Goal: Task Accomplishment & Management: Complete application form

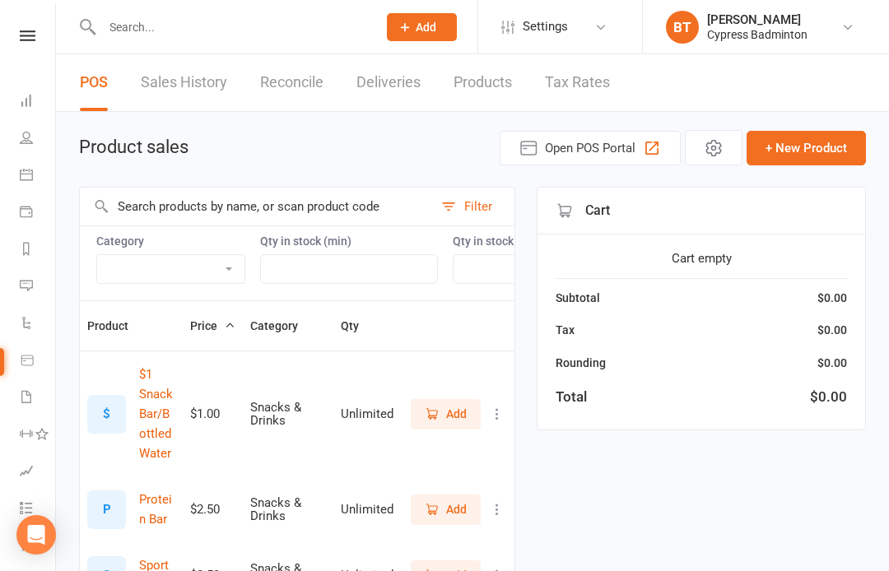
select select "100"
click at [335, 19] on input "text" at bounding box center [231, 27] width 268 height 23
type input "[PERSON_NAME]"
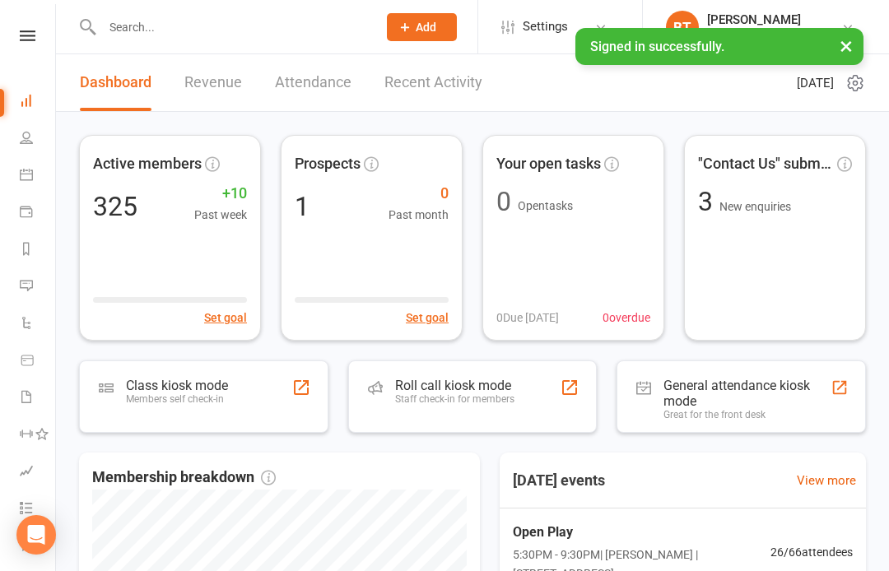
click at [235, 16] on input "text" at bounding box center [231, 27] width 268 height 23
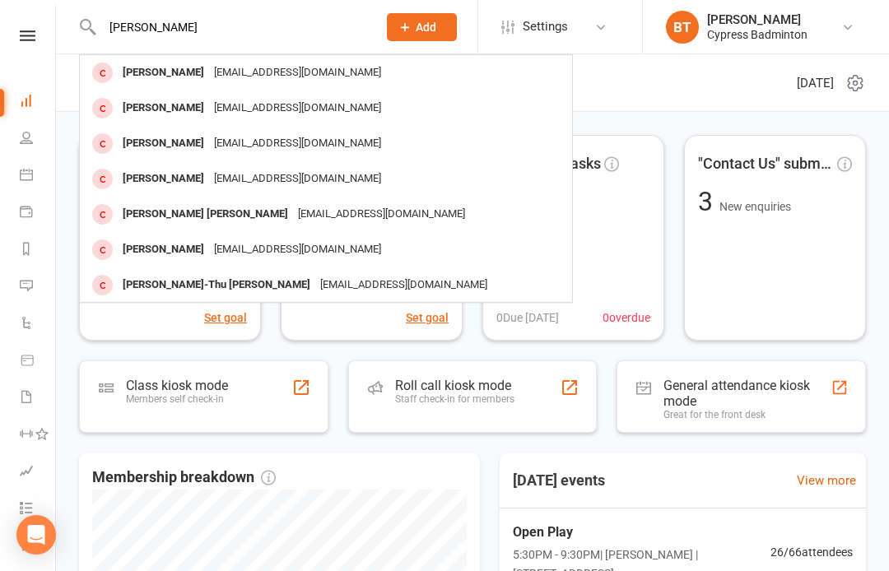
type input "[PERSON_NAME]"
click at [242, 114] on div "[EMAIL_ADDRESS][DOMAIN_NAME]" at bounding box center [297, 108] width 177 height 24
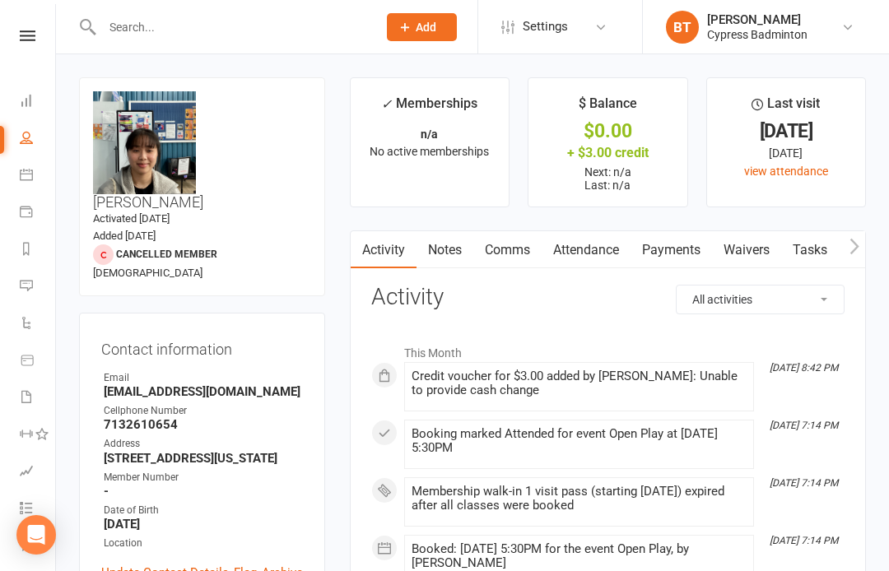
click at [627, 154] on div "+ $3.00 credit" at bounding box center [607, 152] width 128 height 17
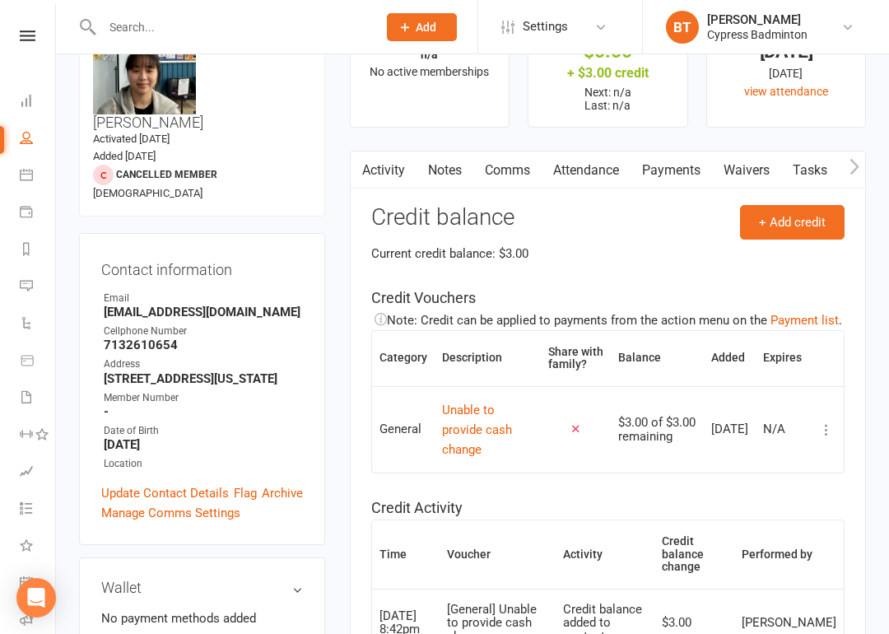
scroll to position [82, 0]
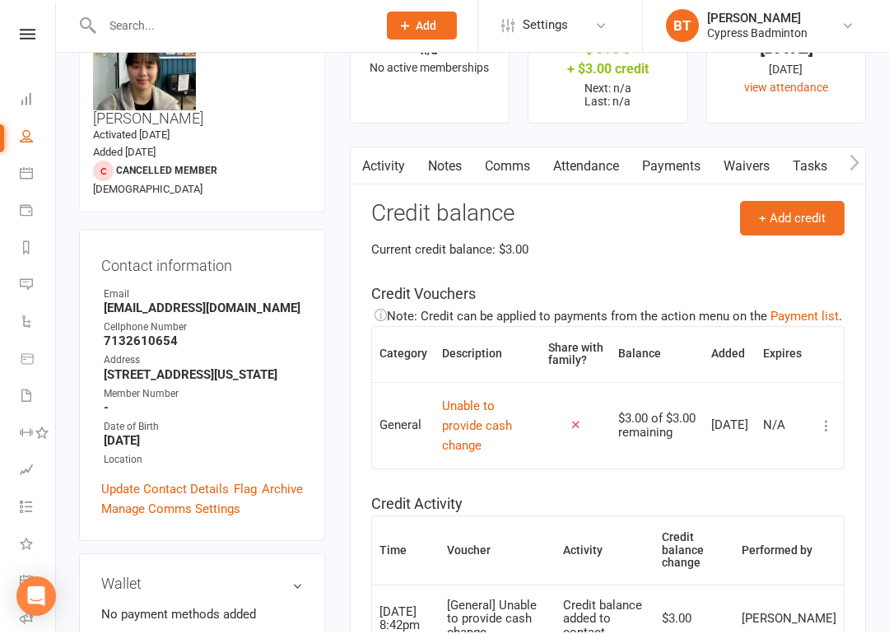
click at [675, 160] on link "Payments" at bounding box center [670, 168] width 81 height 38
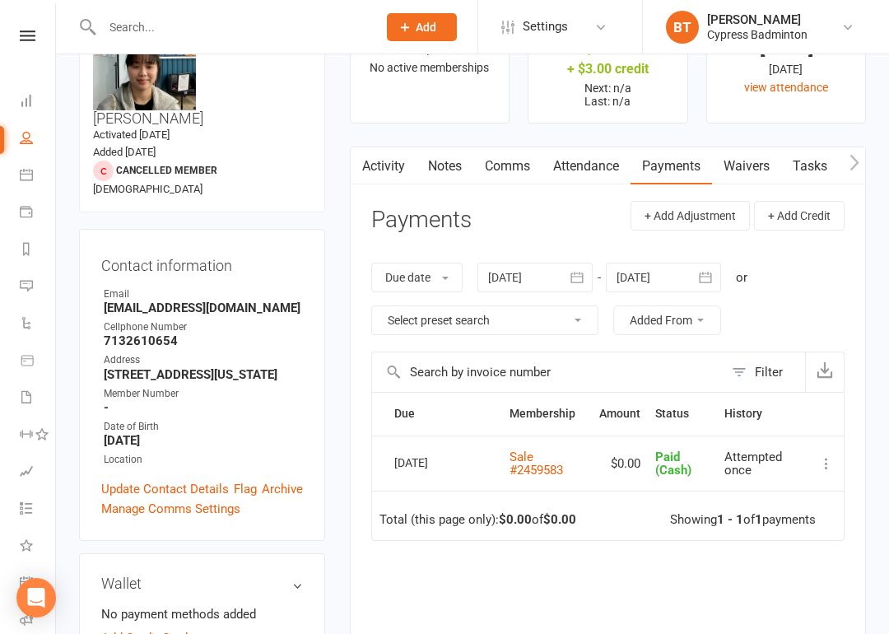
click at [29, 23] on nav "Clubworx Dashboard People Calendar Payments Reports Messages Automations Produc…" at bounding box center [28, 321] width 56 height 634
click at [28, 553] on icon at bounding box center [24, 551] width 13 height 13
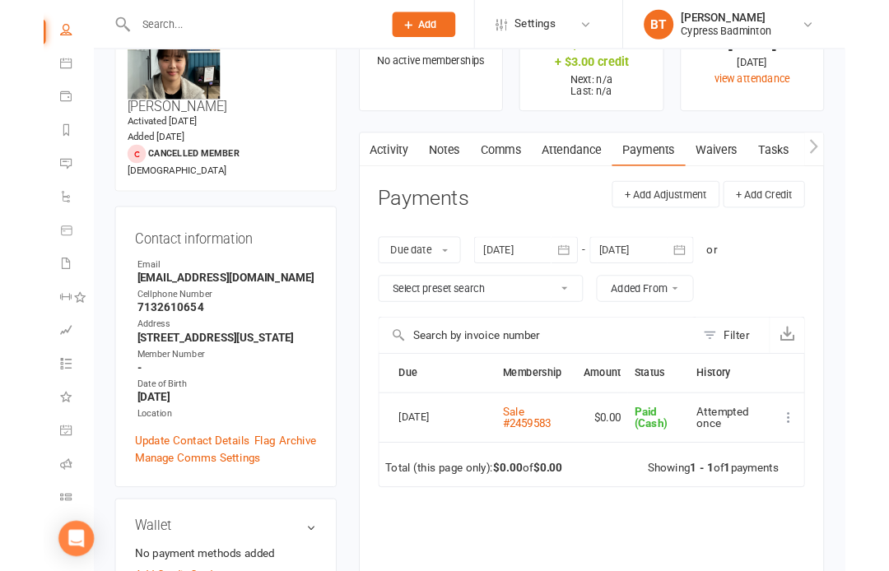
scroll to position [146, 0]
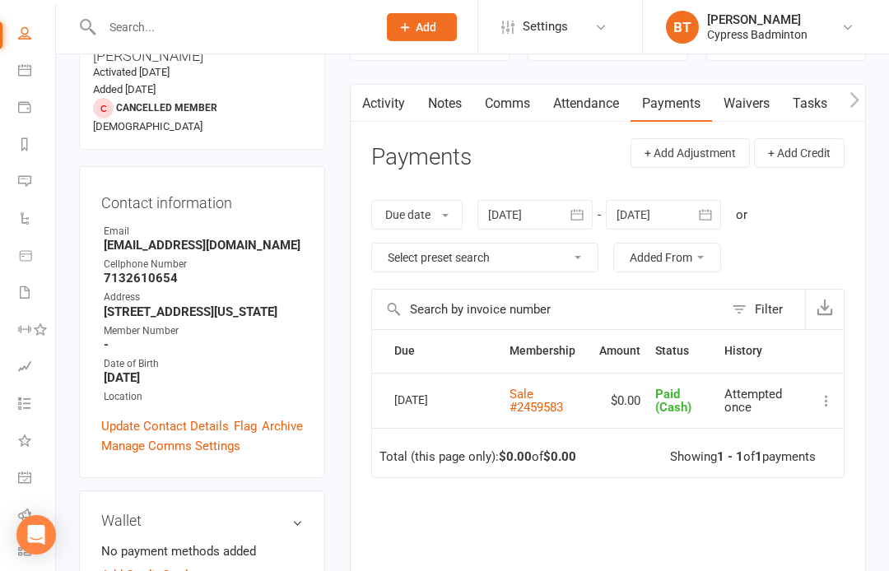
click at [41, 539] on icon "Open Intercom Messenger" at bounding box center [36, 535] width 17 height 20
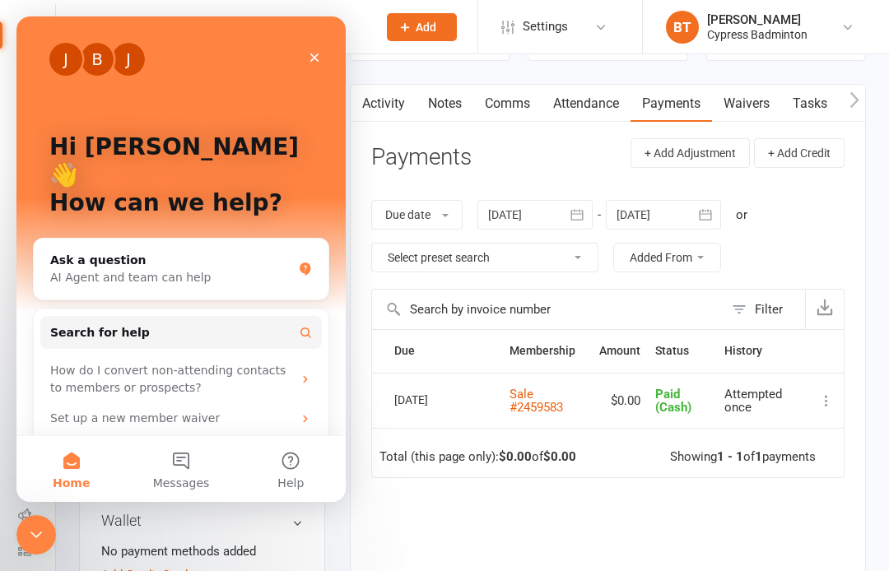
scroll to position [0, 0]
click at [220, 269] on div "AI Agent and team can help" at bounding box center [171, 277] width 242 height 17
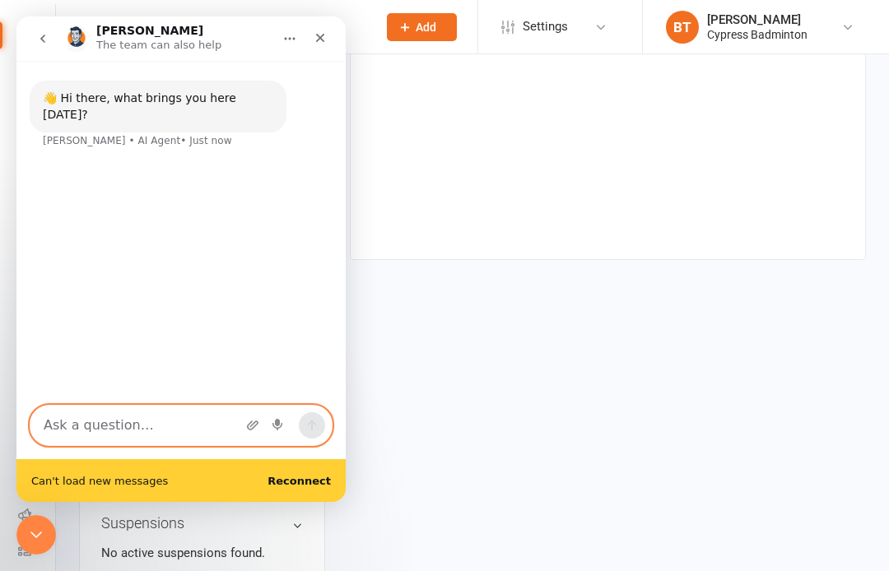
click at [185, 422] on textarea "Ask a question…" at bounding box center [180, 426] width 301 height 40
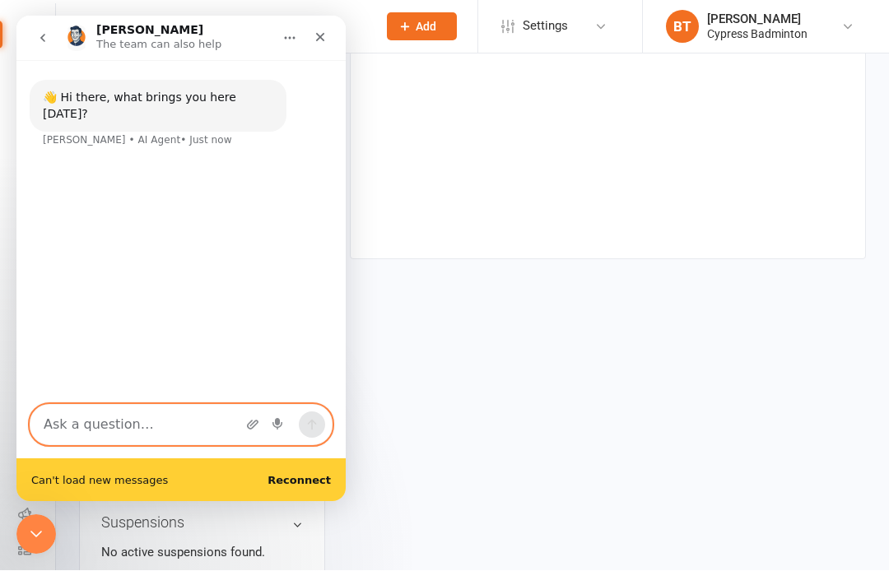
scroll to position [603, 0]
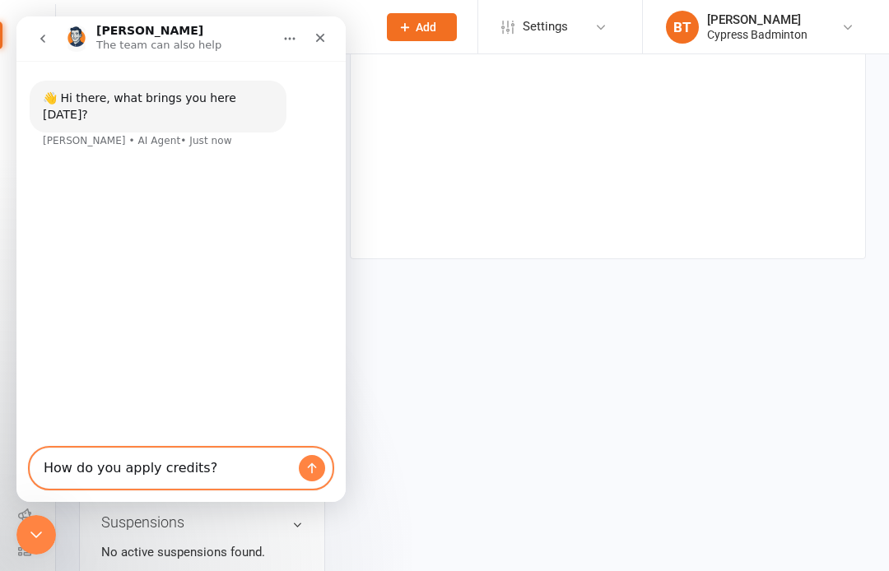
type textarea "How do you apply credits?"
click at [313, 464] on icon "Send a message…" at bounding box center [312, 468] width 9 height 11
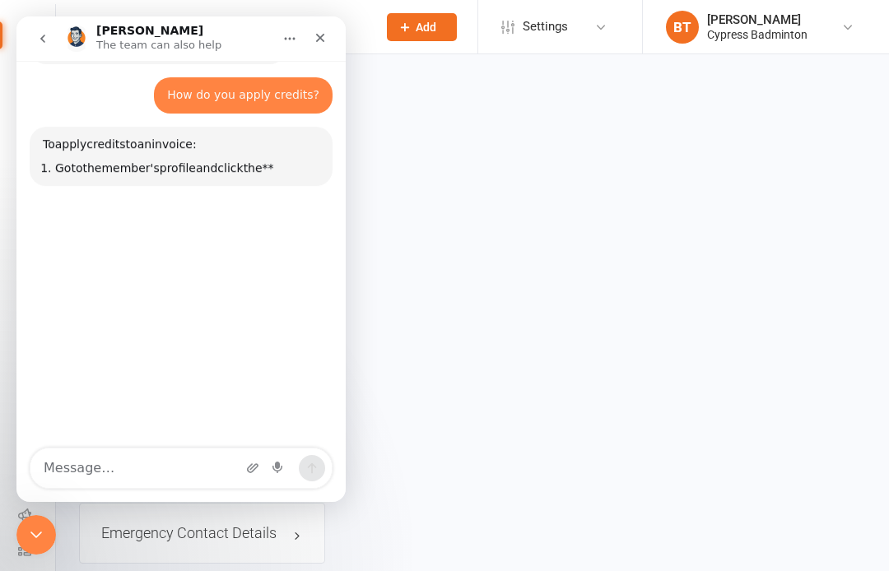
scroll to position [72, 0]
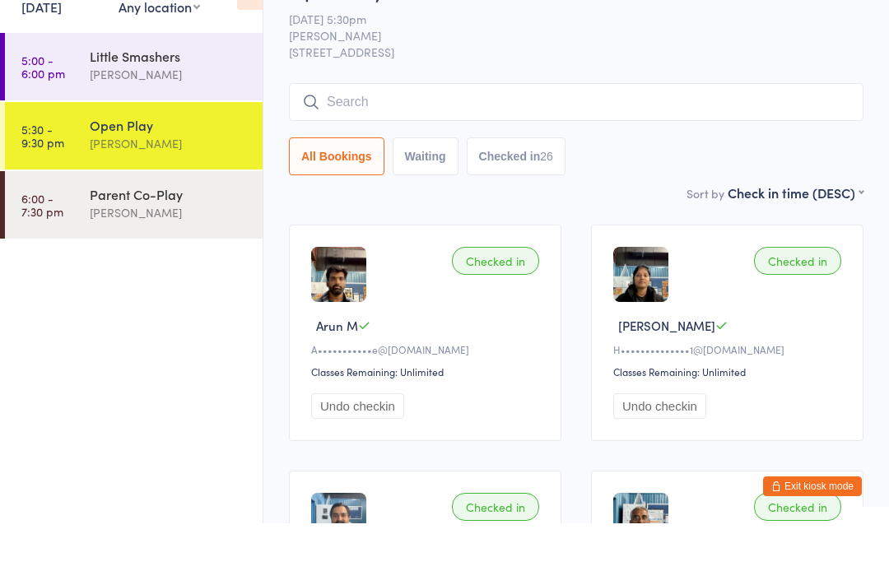
click at [241, 23] on icon at bounding box center [250, 40] width 26 height 35
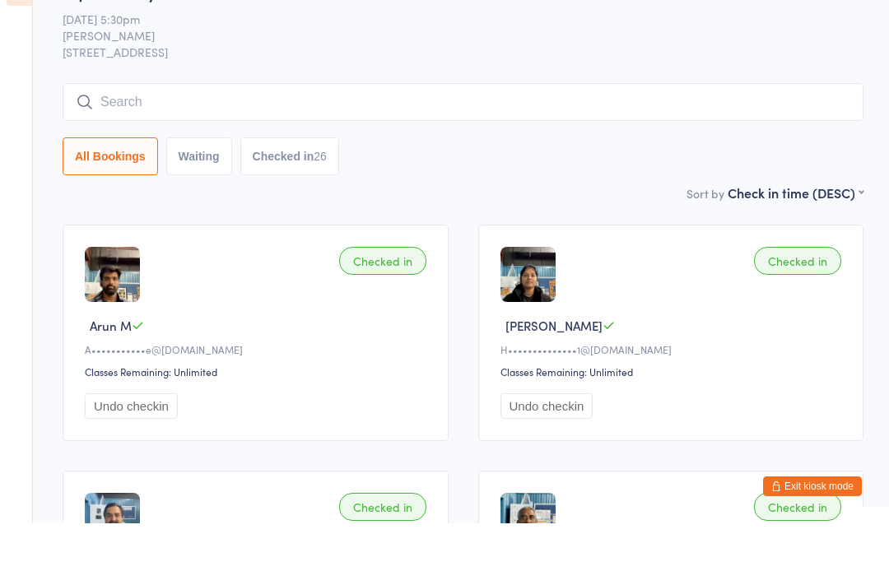
scroll to position [48, 0]
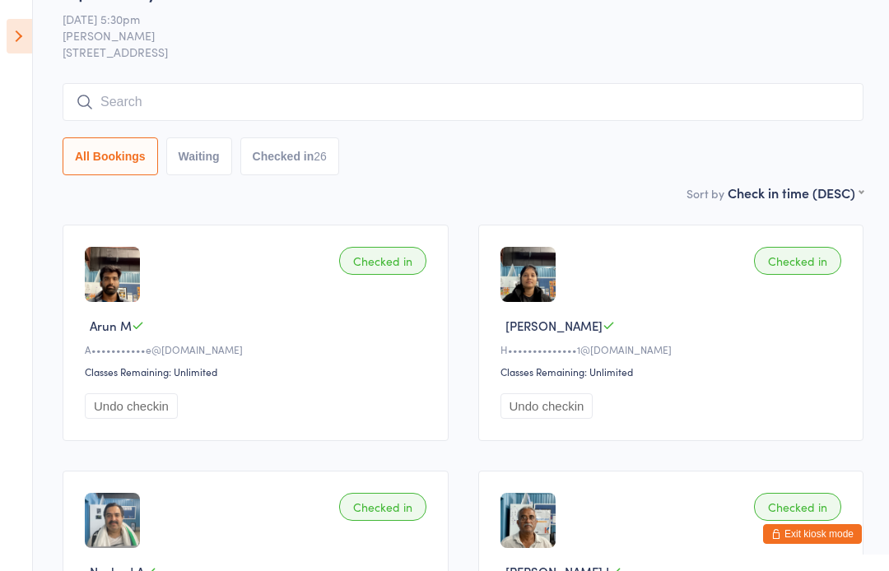
click at [845, 529] on button "Exit kiosk mode" at bounding box center [812, 534] width 99 height 20
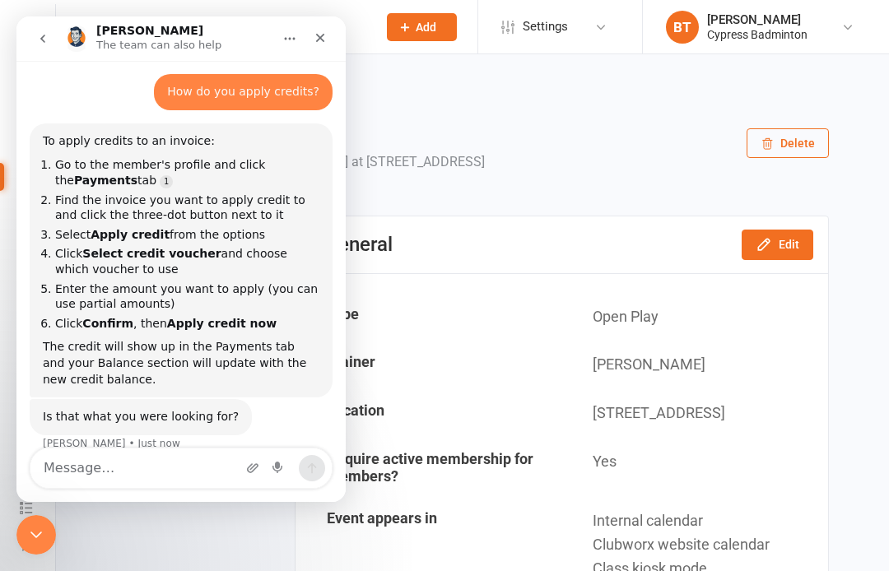
scroll to position [72, 0]
click at [310, 44] on div "Close" at bounding box center [320, 38] width 30 height 30
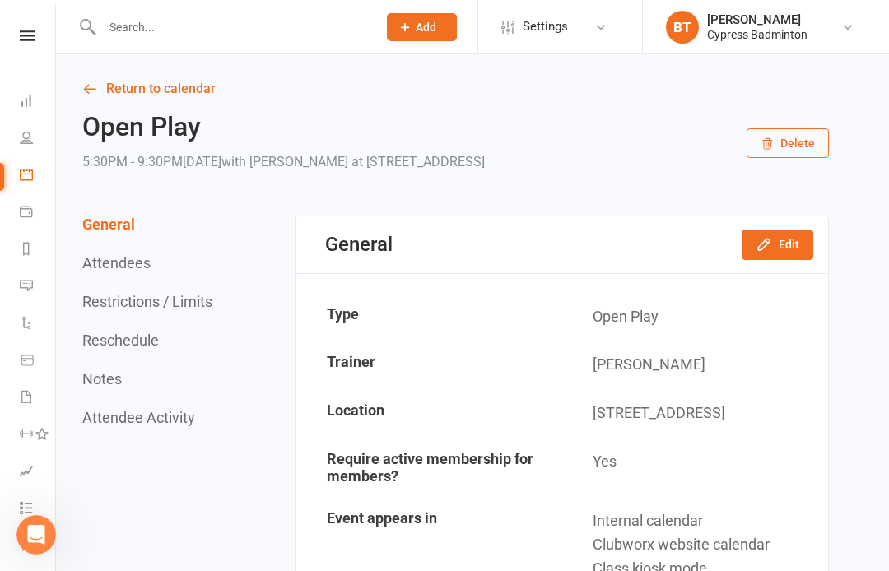
scroll to position [0, 0]
click at [136, 32] on input "text" at bounding box center [231, 27] width 268 height 23
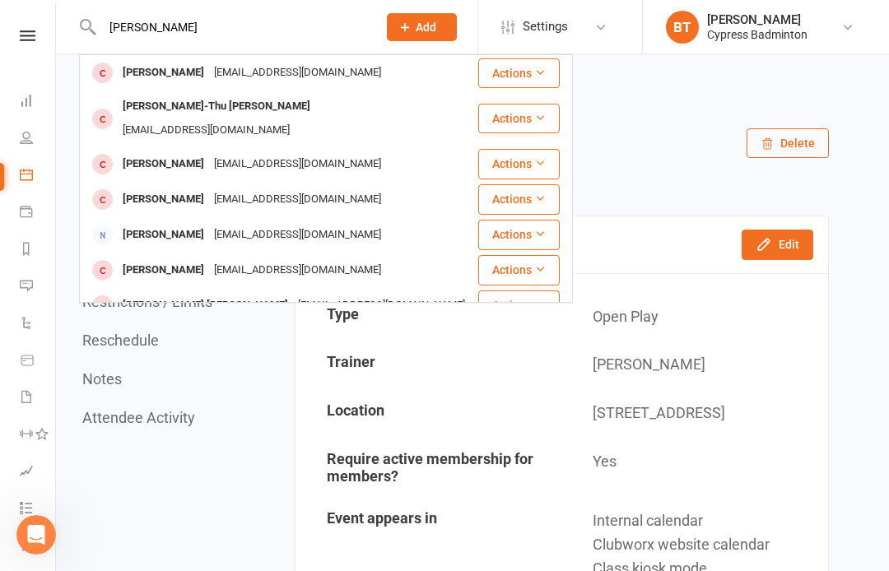
type input "[PERSON_NAME]"
click at [241, 119] on div "[EMAIL_ADDRESS][DOMAIN_NAME]" at bounding box center [206, 131] width 177 height 24
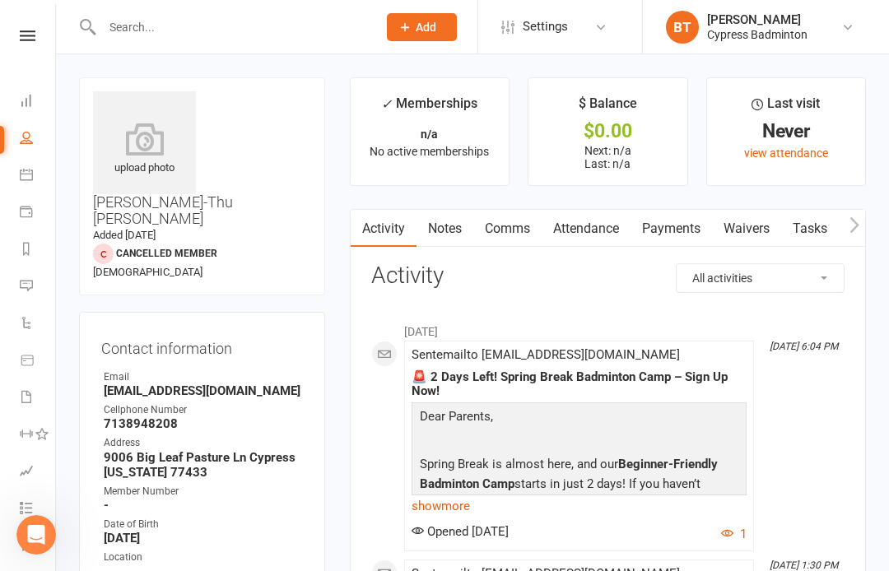
click at [249, 36] on input "text" at bounding box center [231, 27] width 268 height 23
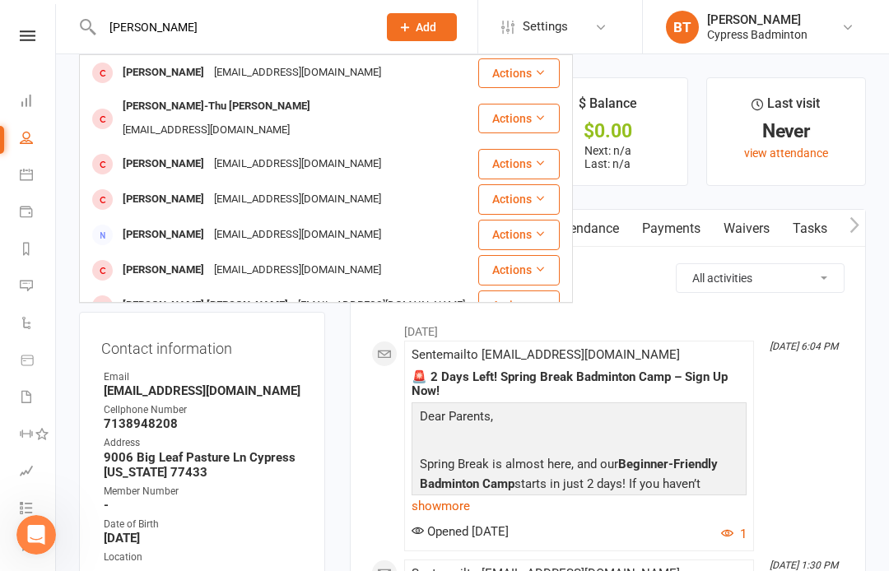
type input "[PERSON_NAME]"
click at [226, 74] on div "[EMAIL_ADDRESS][DOMAIN_NAME]" at bounding box center [297, 73] width 177 height 24
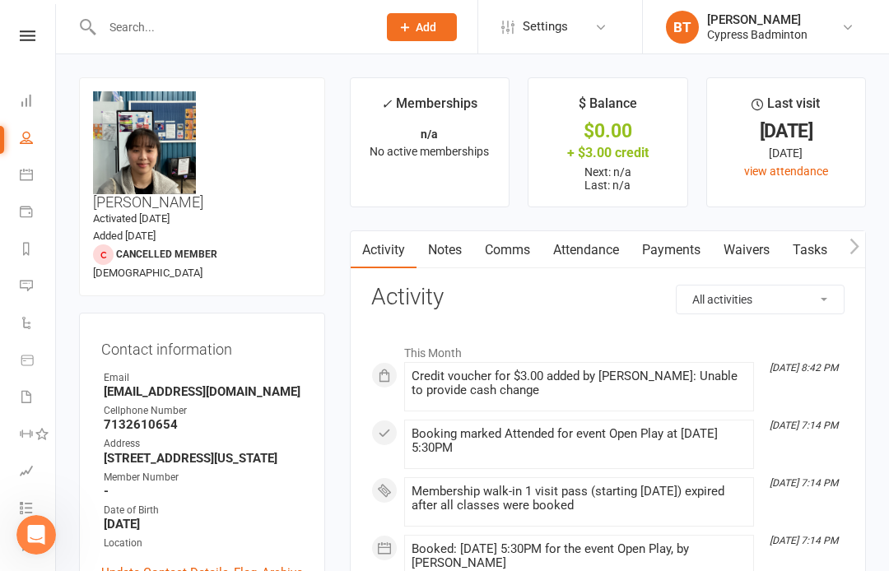
click at [669, 243] on link "Payments" at bounding box center [670, 250] width 81 height 38
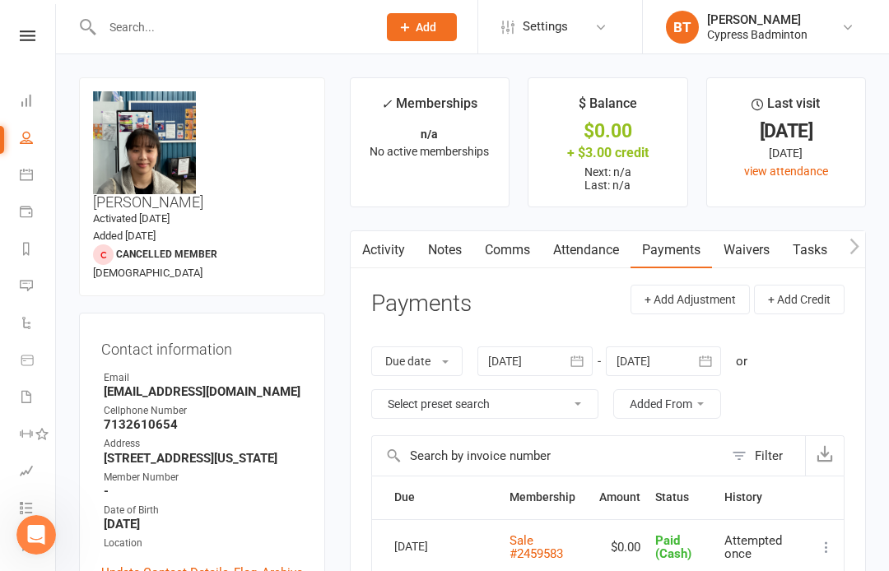
click at [523, 359] on div at bounding box center [534, 361] width 115 height 30
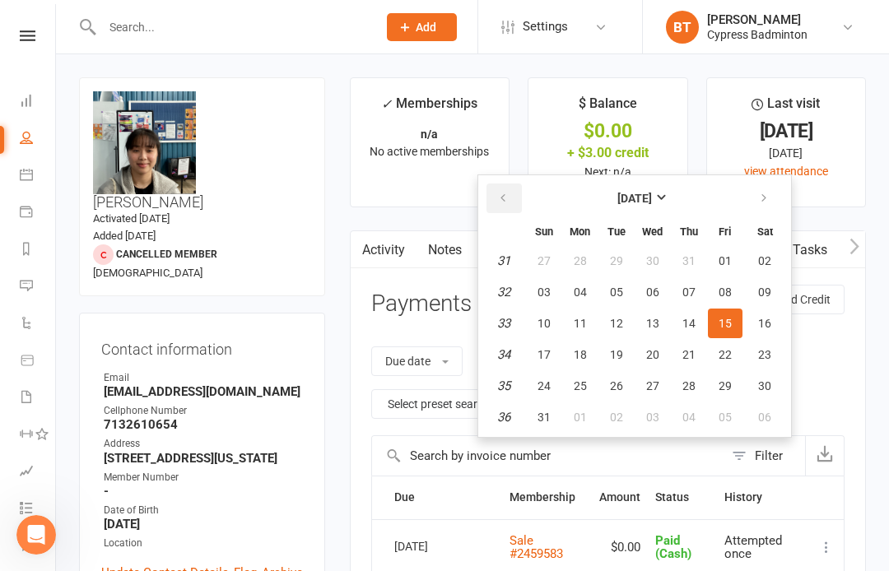
click at [509, 202] on icon "button" at bounding box center [503, 198] width 12 height 13
click at [503, 209] on button "button" at bounding box center [503, 199] width 35 height 30
click at [511, 210] on button "button" at bounding box center [503, 199] width 35 height 30
click at [570, 328] on button "12" at bounding box center [580, 324] width 35 height 30
type input "[DATE]"
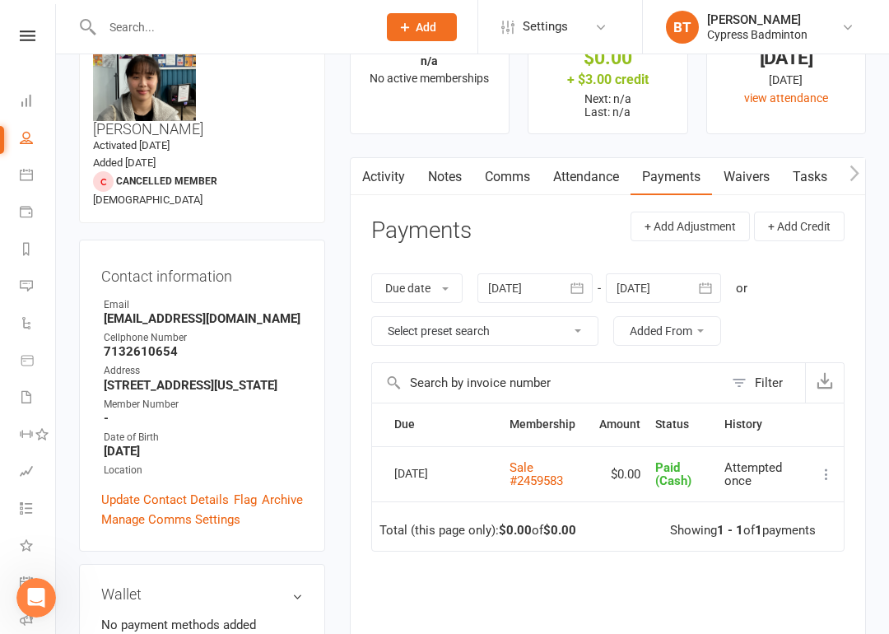
scroll to position [79, 0]
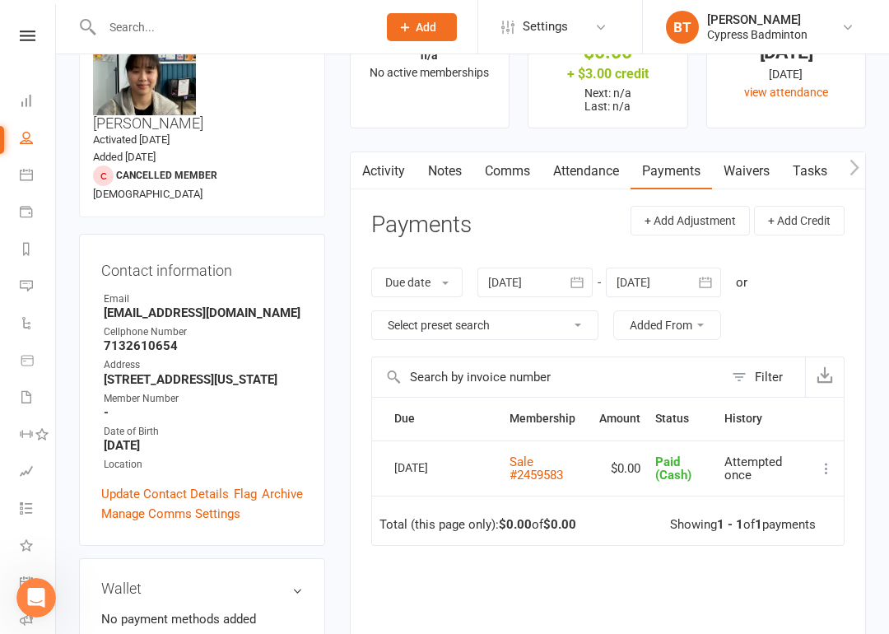
click at [621, 79] on div "+ $3.00 credit" at bounding box center [607, 73] width 128 height 17
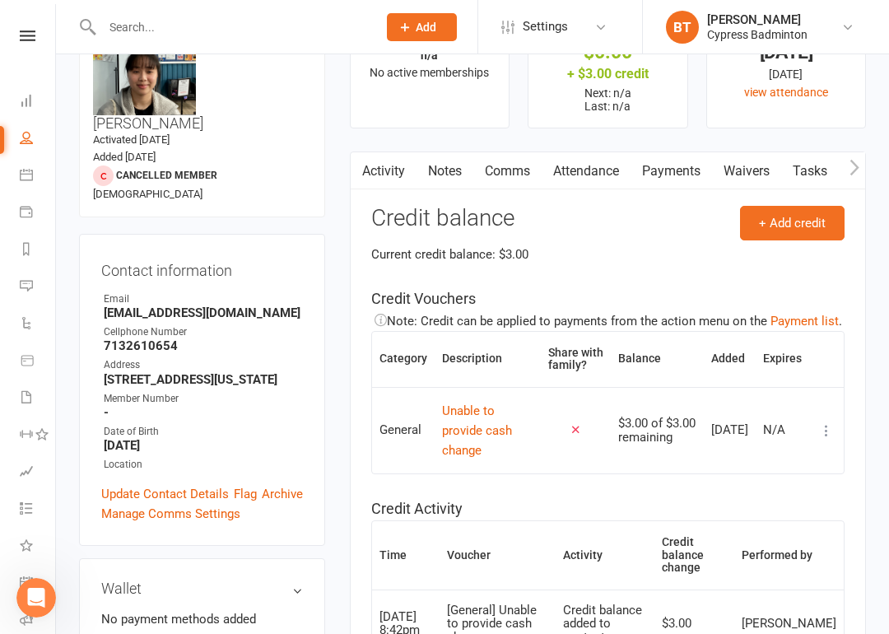
click at [827, 437] on icon at bounding box center [826, 430] width 16 height 16
click at [742, 505] on link "Apply credit" at bounding box center [753, 504] width 163 height 33
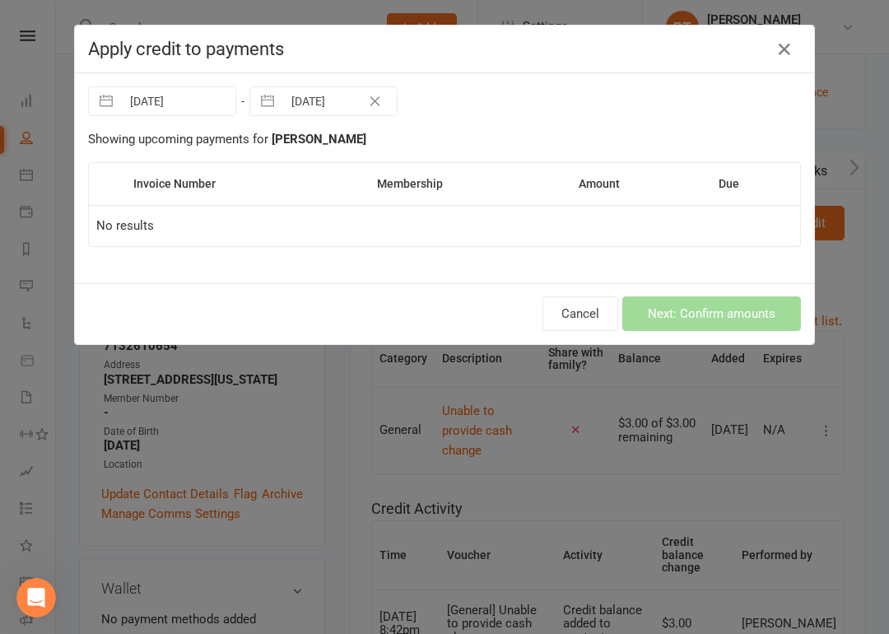
click at [739, 253] on div "Invoice Number Membership Amount Due No results" at bounding box center [444, 216] width 713 height 108
click at [593, 285] on div "Cancel Next: Confirm amounts" at bounding box center [444, 313] width 739 height 61
click at [563, 318] on button "Cancel" at bounding box center [580, 313] width 76 height 35
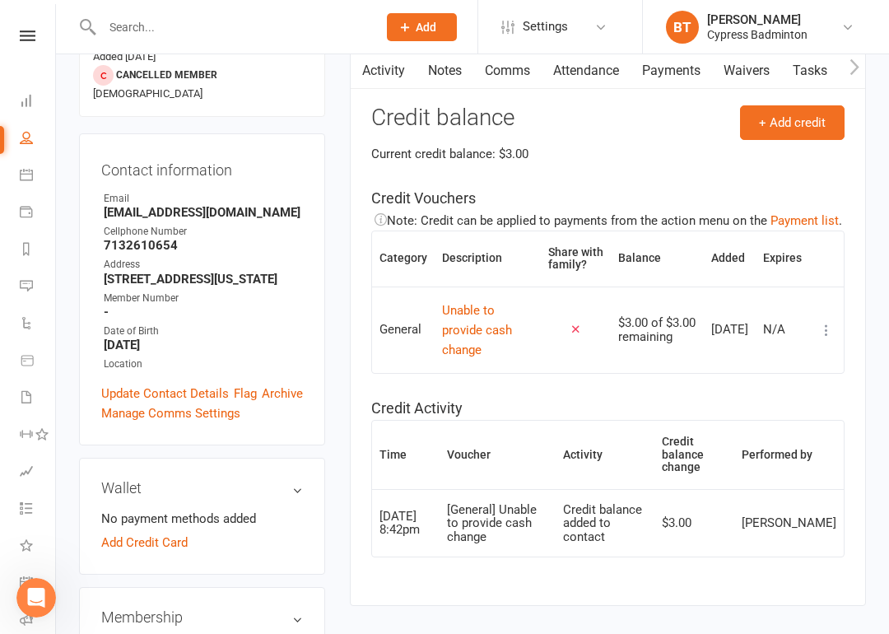
scroll to position [184, 0]
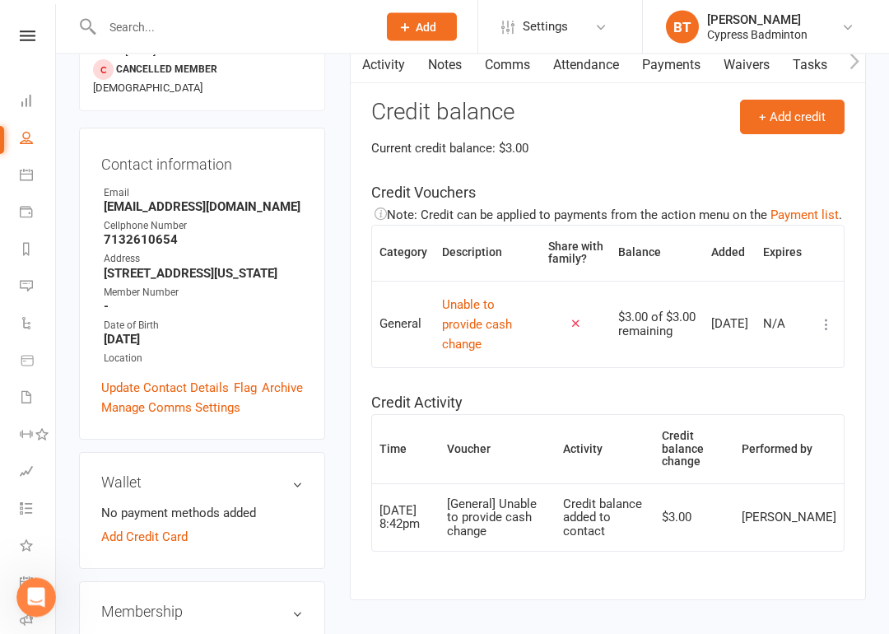
click at [822, 333] on icon at bounding box center [826, 325] width 16 height 16
click at [717, 433] on link "Remove" at bounding box center [753, 431] width 163 height 33
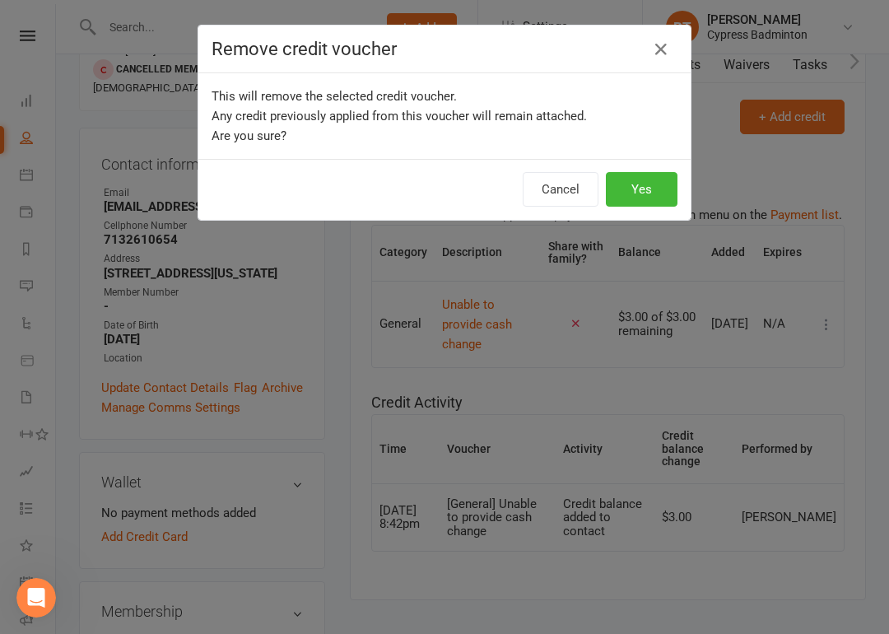
click at [642, 184] on button "Yes" at bounding box center [642, 189] width 72 height 35
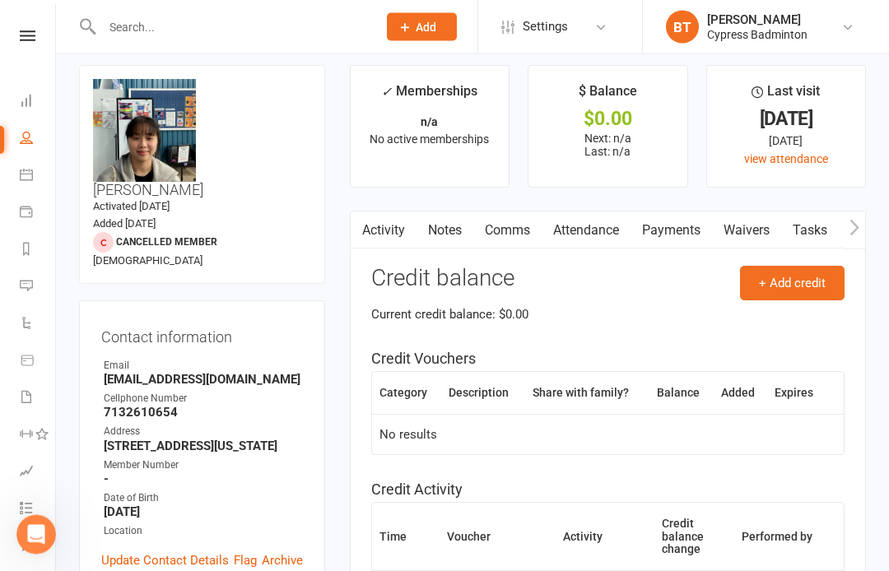
scroll to position [0, 0]
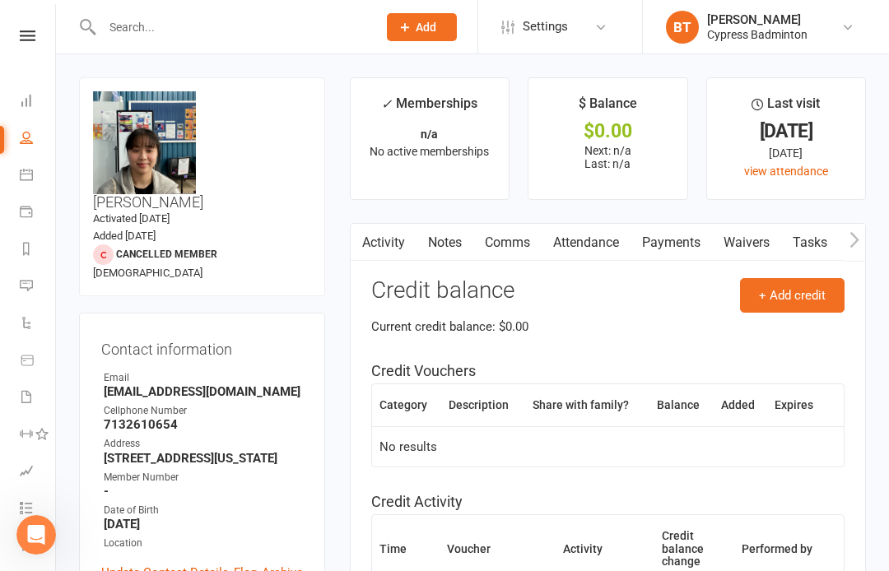
click at [384, 255] on link "Activity" at bounding box center [384, 243] width 66 height 38
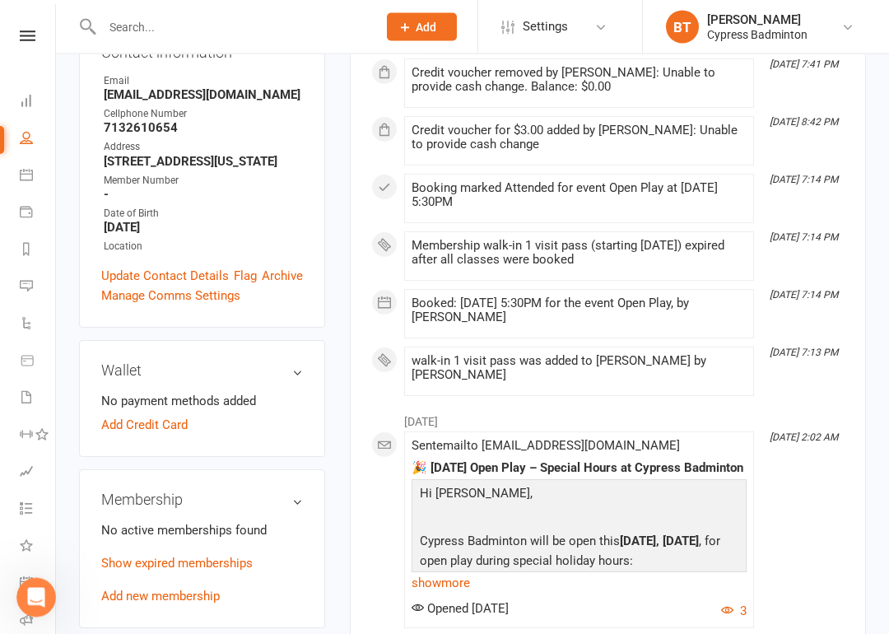
scroll to position [296, 0]
click at [187, 570] on link "Add new membership" at bounding box center [160, 596] width 119 height 15
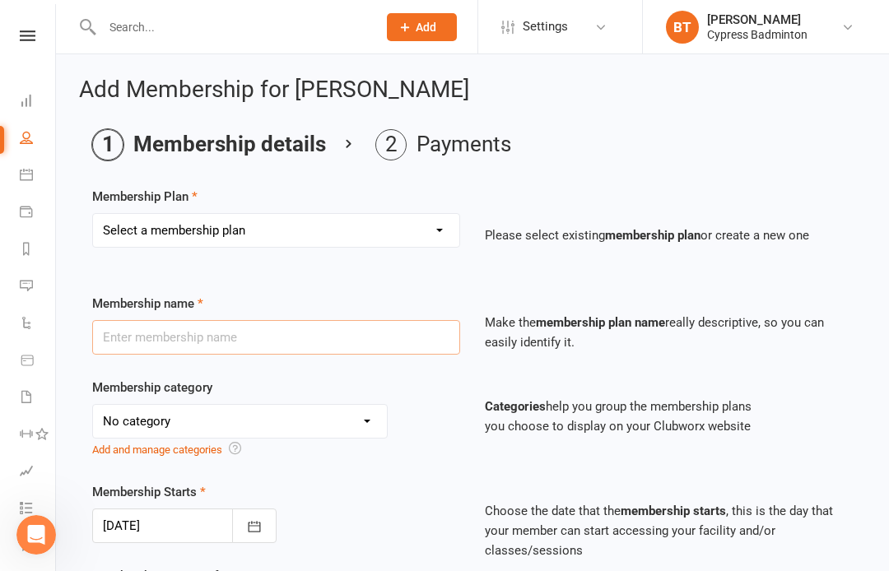
click at [228, 332] on input "text" at bounding box center [276, 337] width 368 height 35
click at [265, 233] on select "Select a membership plan Create new Membership Plan walk-in 1 visit pass walk-i…" at bounding box center [276, 230] width 366 height 33
select select "1"
type input "walk-in 1 visit pass"
select select "29"
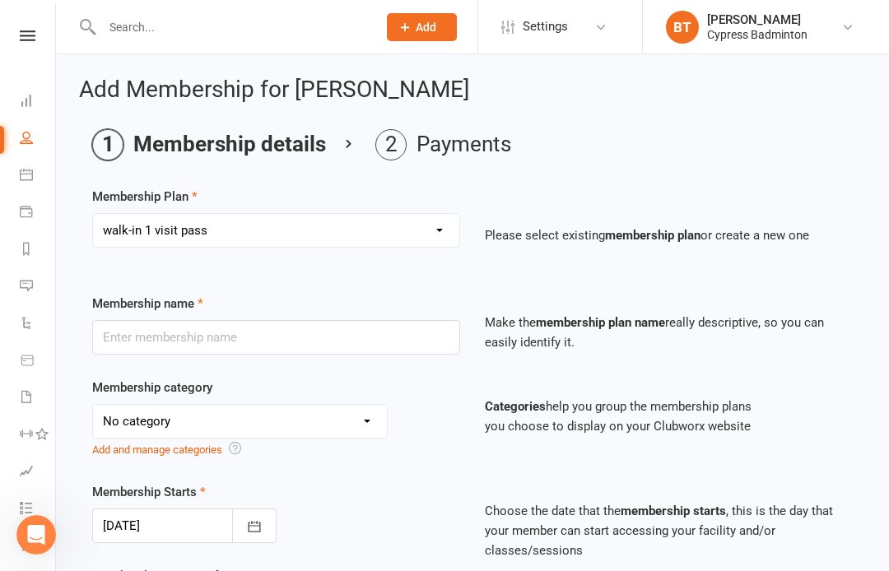
type input "1"
select select "1"
type input "1"
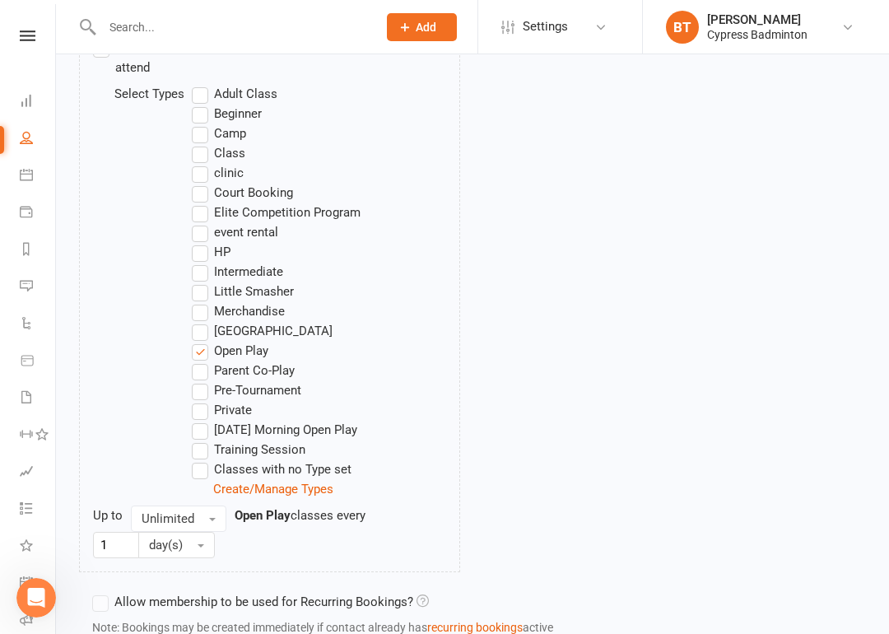
scroll to position [1011, 0]
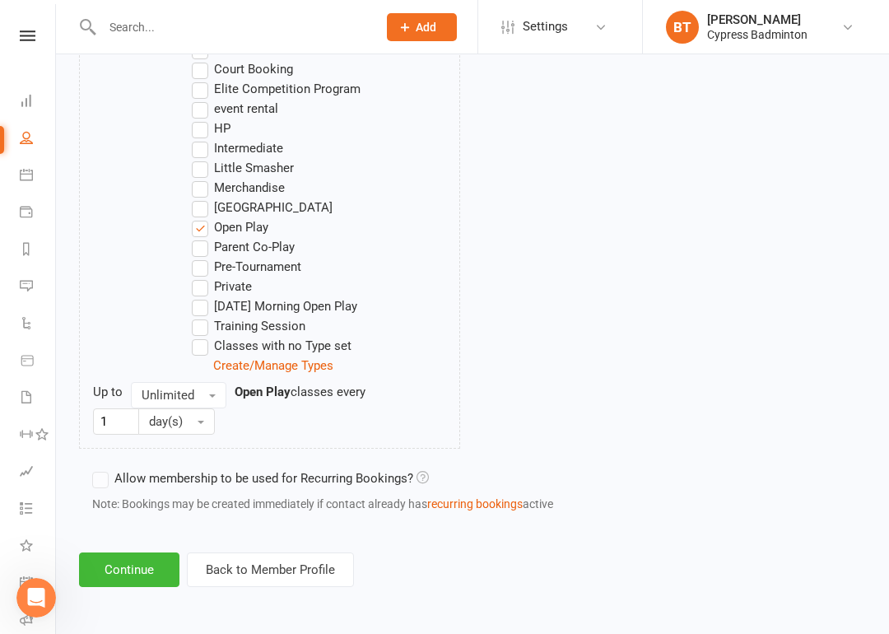
click at [145, 556] on button "Continue" at bounding box center [129, 569] width 100 height 35
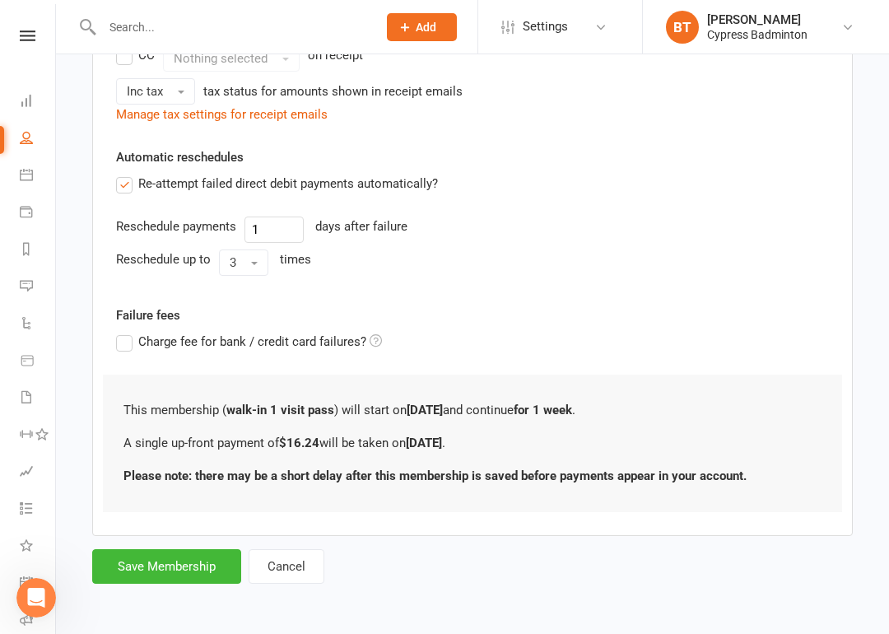
scroll to position [0, 0]
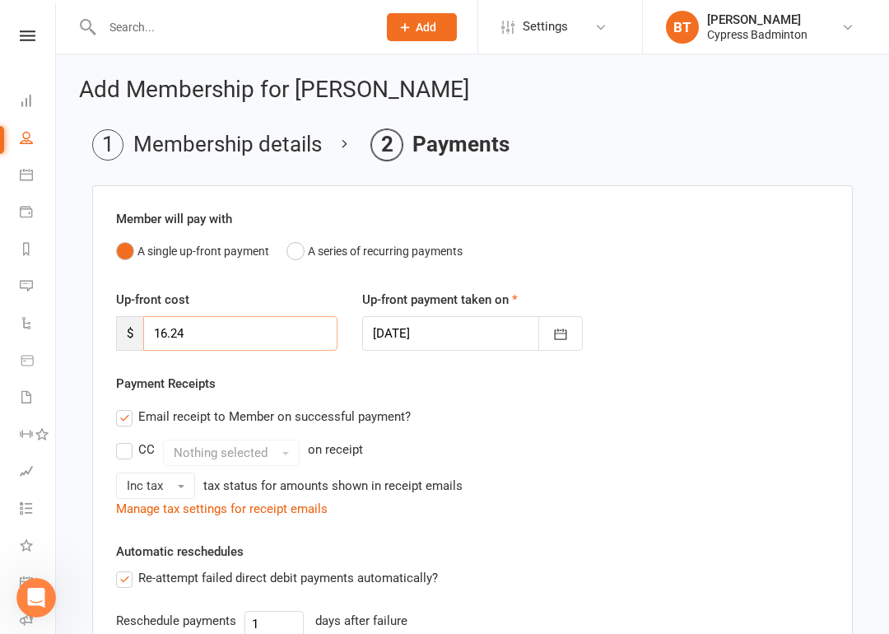
click at [276, 331] on input "16.24" at bounding box center [240, 333] width 194 height 35
type input "1"
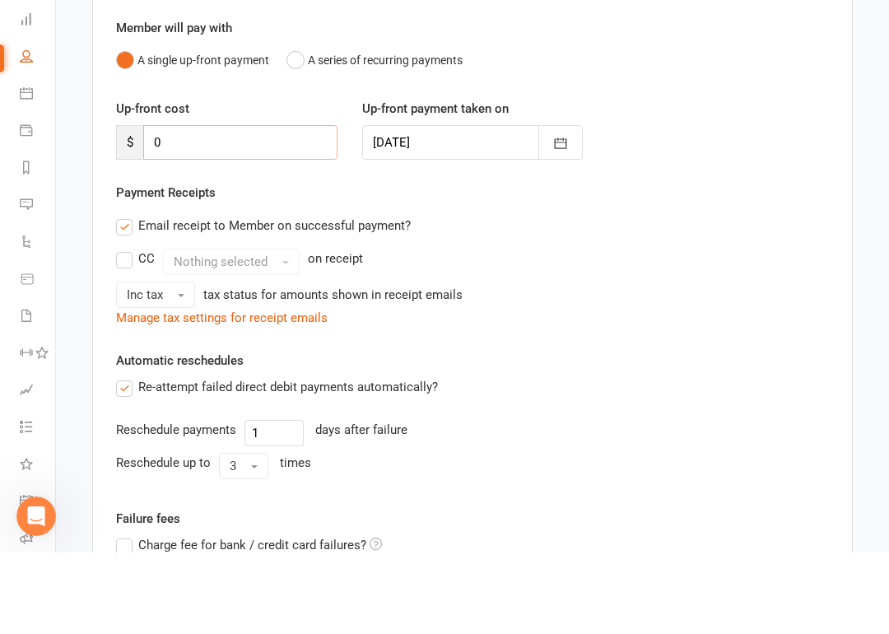
scroll to position [342, 0]
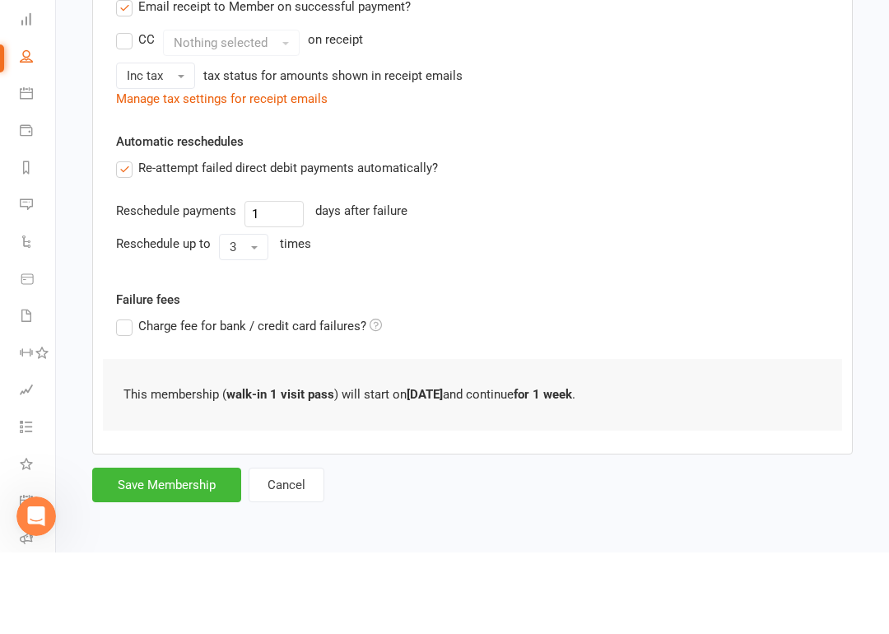
type input "0"
click at [188, 549] on button "Save Membership" at bounding box center [166, 566] width 149 height 35
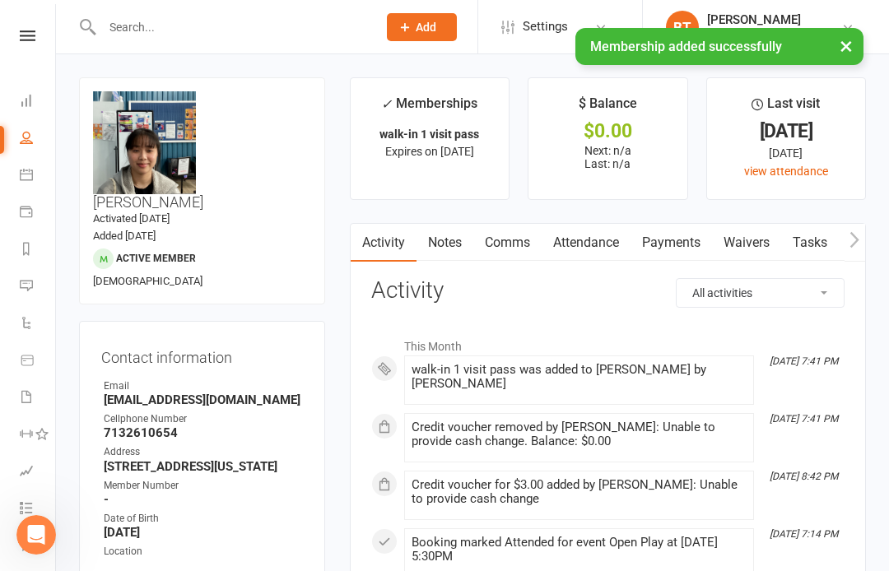
click at [163, 36] on input "text" at bounding box center [231, 27] width 268 height 23
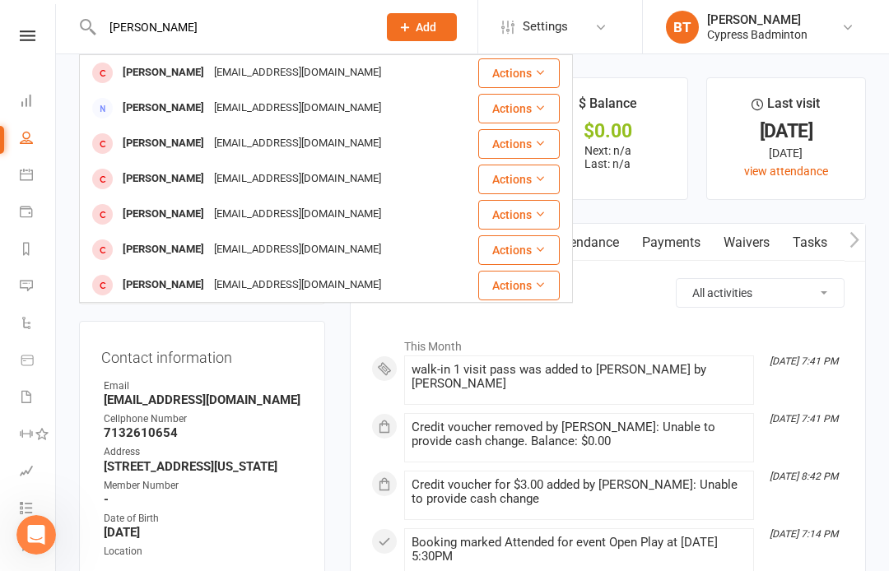
type input "[PERSON_NAME]"
click at [216, 76] on div "[EMAIL_ADDRESS][DOMAIN_NAME]" at bounding box center [297, 73] width 177 height 24
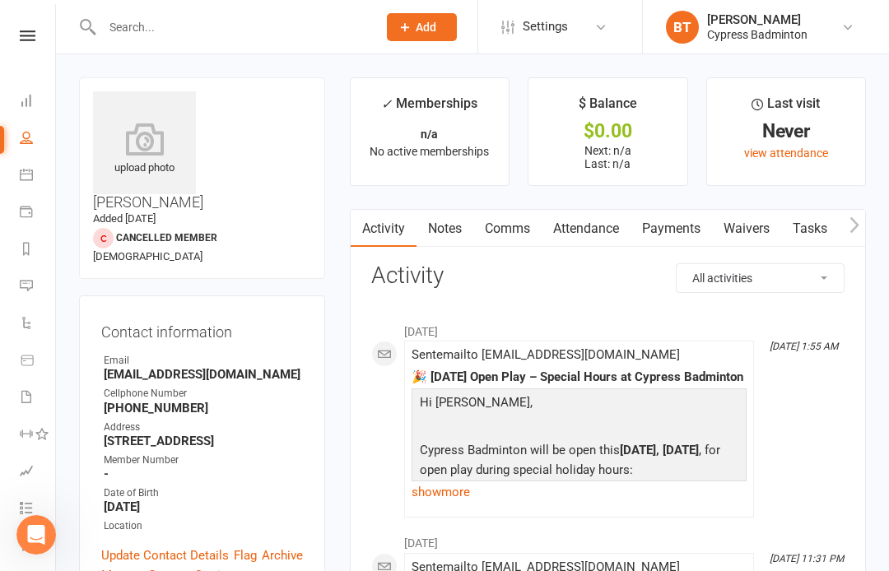
click at [224, 33] on input "text" at bounding box center [231, 27] width 268 height 23
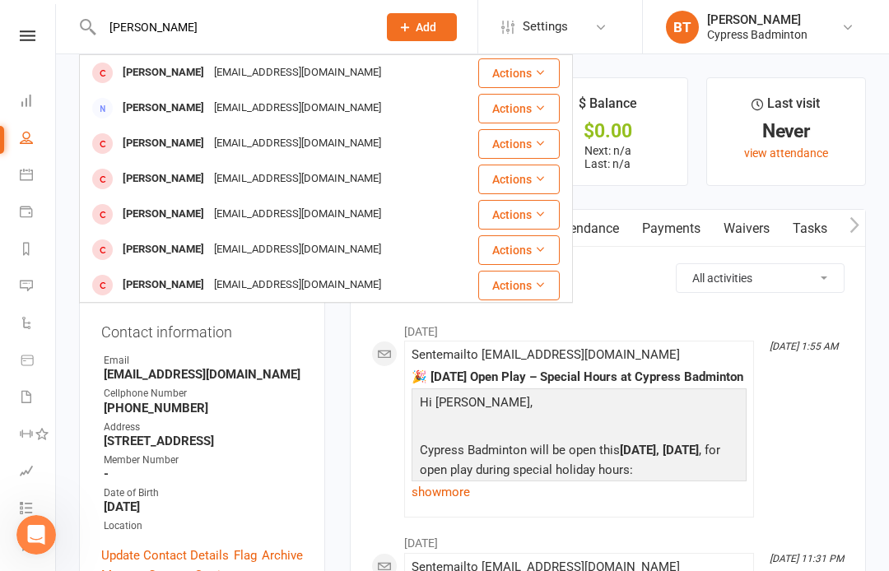
type input "[PERSON_NAME]"
click at [262, 141] on div "[EMAIL_ADDRESS][DOMAIN_NAME]" at bounding box center [297, 144] width 177 height 24
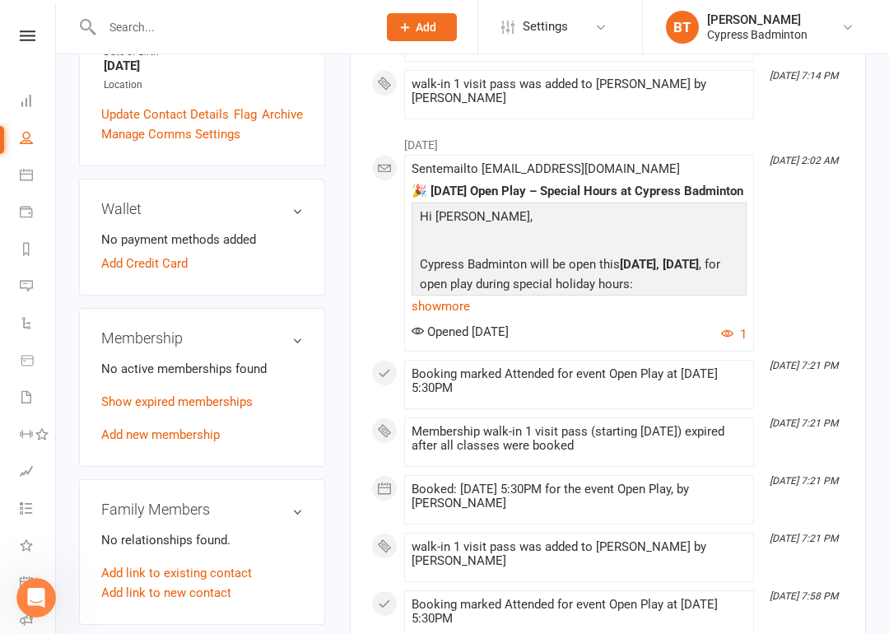
scroll to position [461, 0]
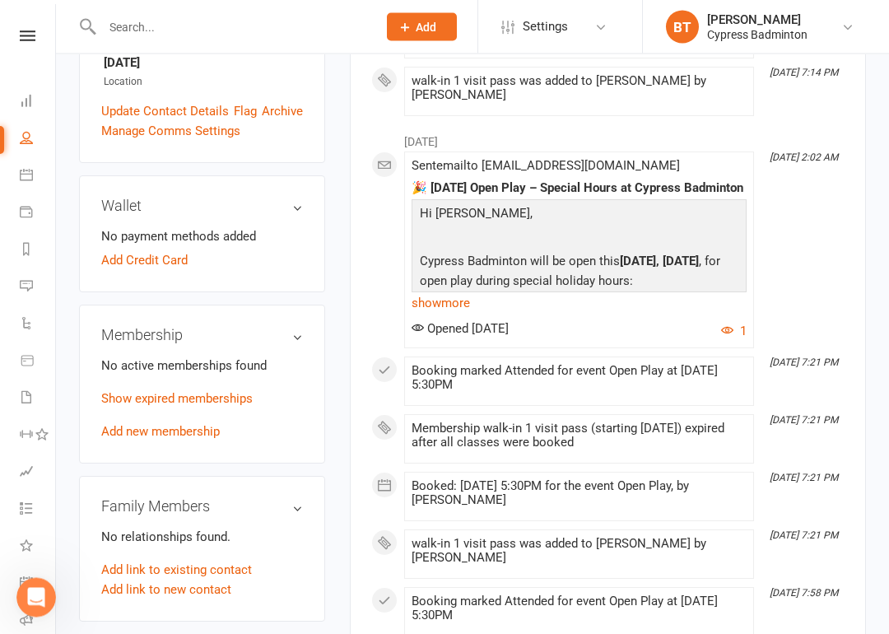
click at [184, 407] on div "Membership No active memberships found Show expired memberships Add new members…" at bounding box center [202, 384] width 246 height 159
click at [203, 425] on link "Add new membership" at bounding box center [160, 432] width 119 height 15
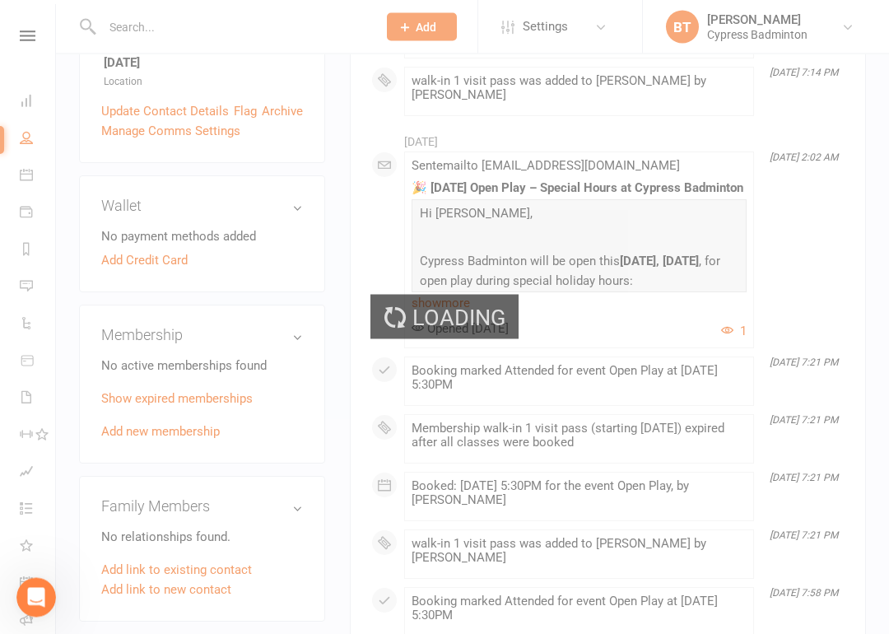
scroll to position [462, 0]
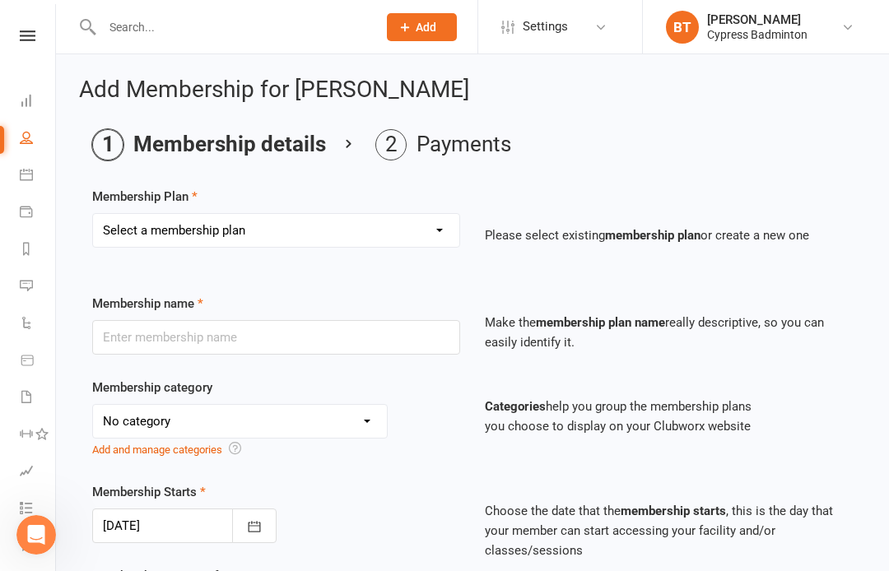
click at [366, 225] on select "Select a membership plan Create new Membership Plan walk-in 1 visit pass walk-i…" at bounding box center [276, 230] width 366 height 33
select select "1"
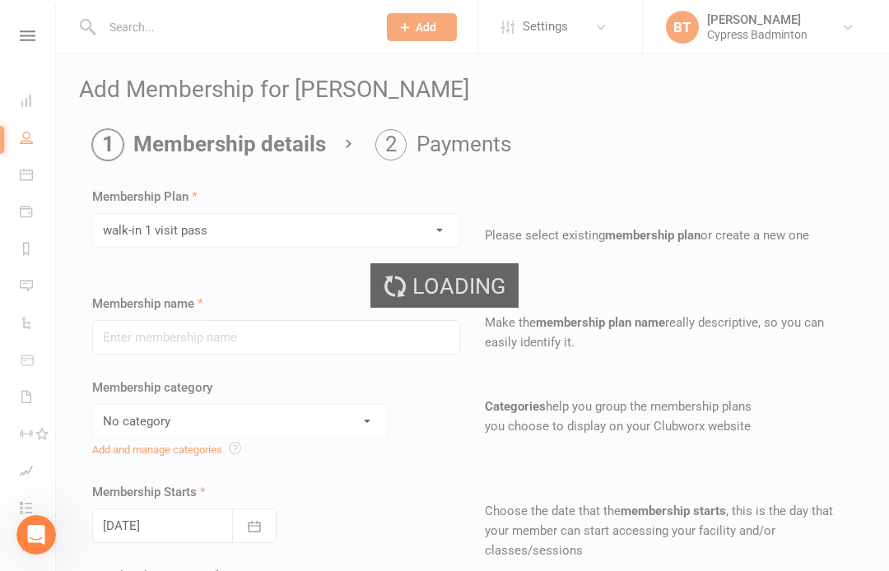
type input "walk-in 1 visit pass"
select select "29"
type input "1"
select select "1"
type input "1"
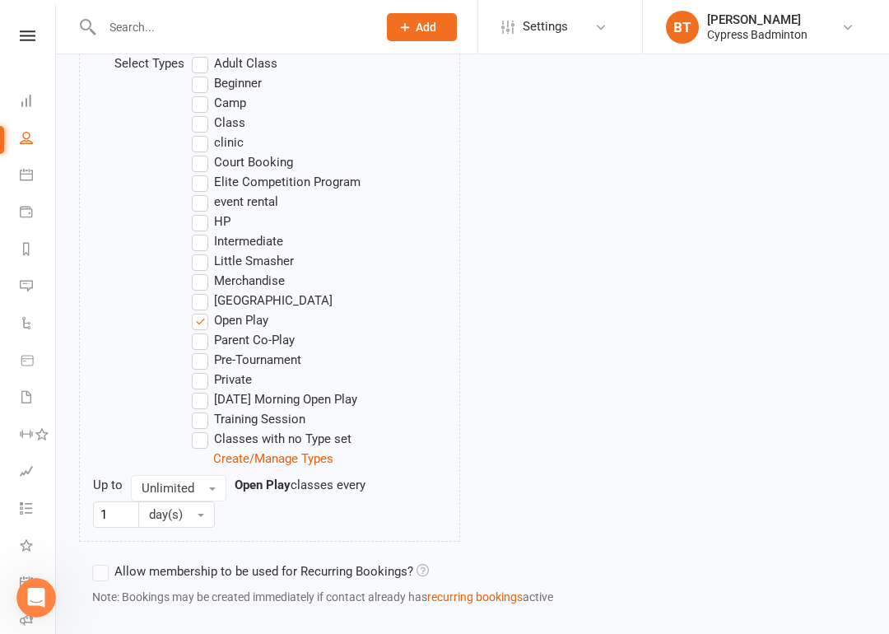
scroll to position [1011, 0]
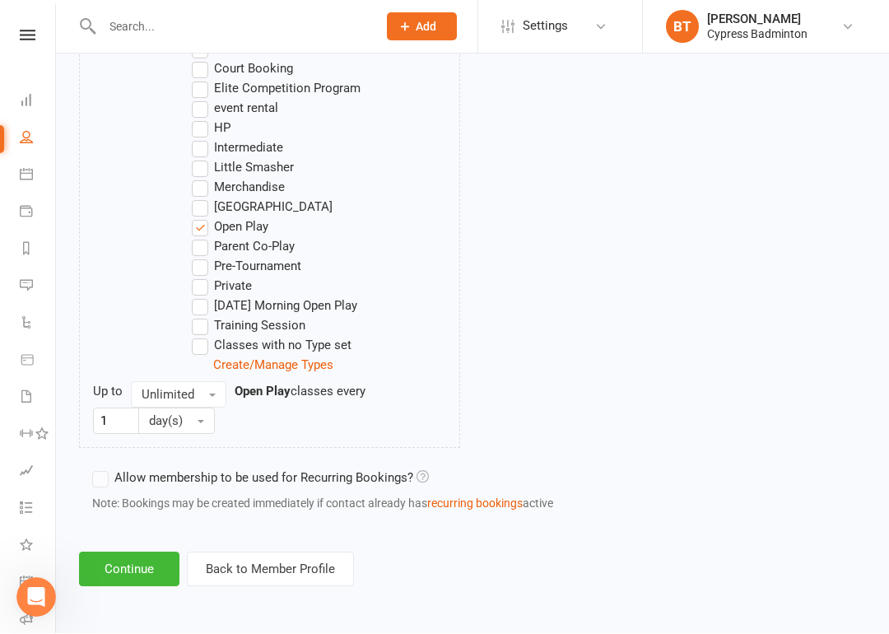
click at [152, 560] on button "Continue" at bounding box center [129, 569] width 100 height 35
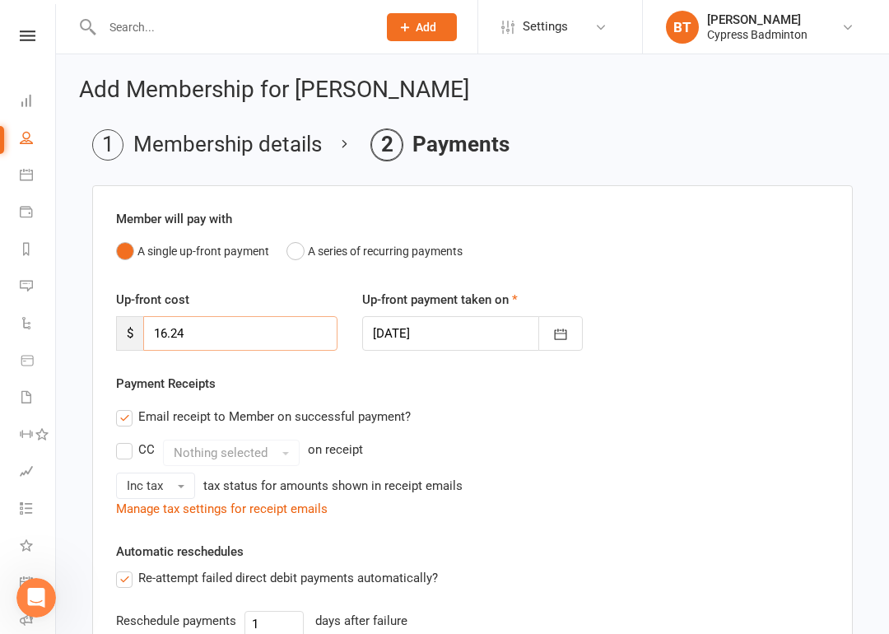
click at [267, 335] on input "16.24" at bounding box center [240, 333] width 194 height 35
type input "1"
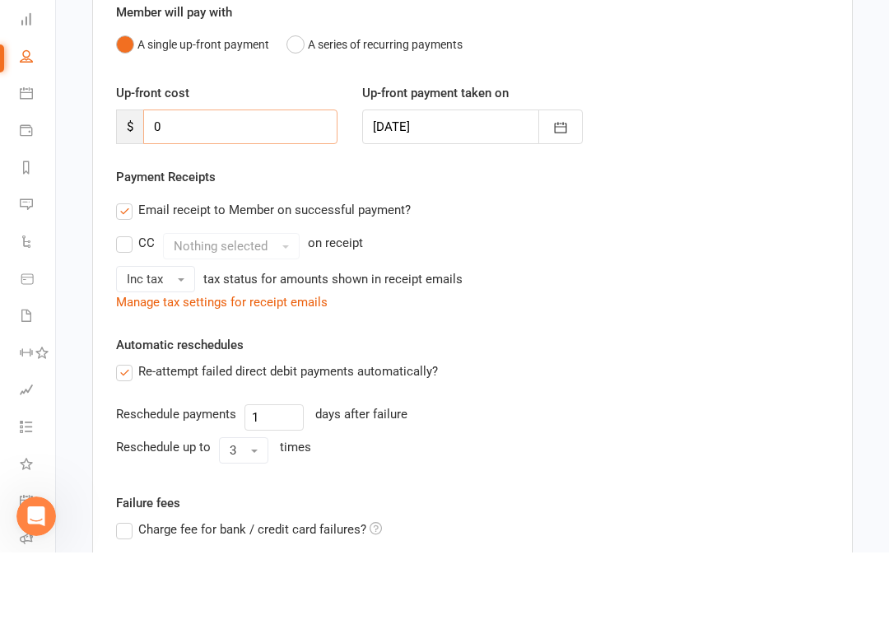
scroll to position [342, 0]
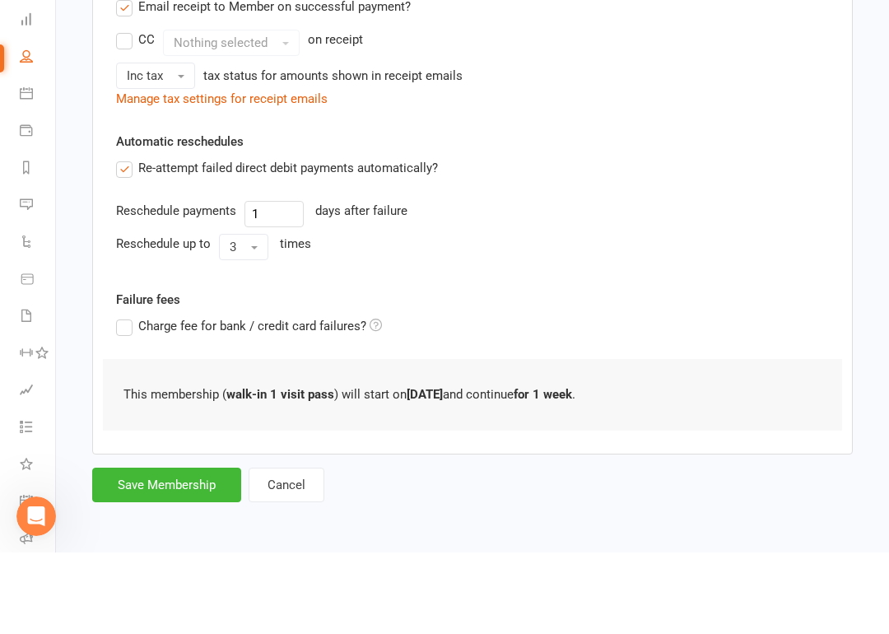
type input "0"
click at [190, 549] on button "Save Membership" at bounding box center [166, 566] width 149 height 35
